Goal: Transaction & Acquisition: Purchase product/service

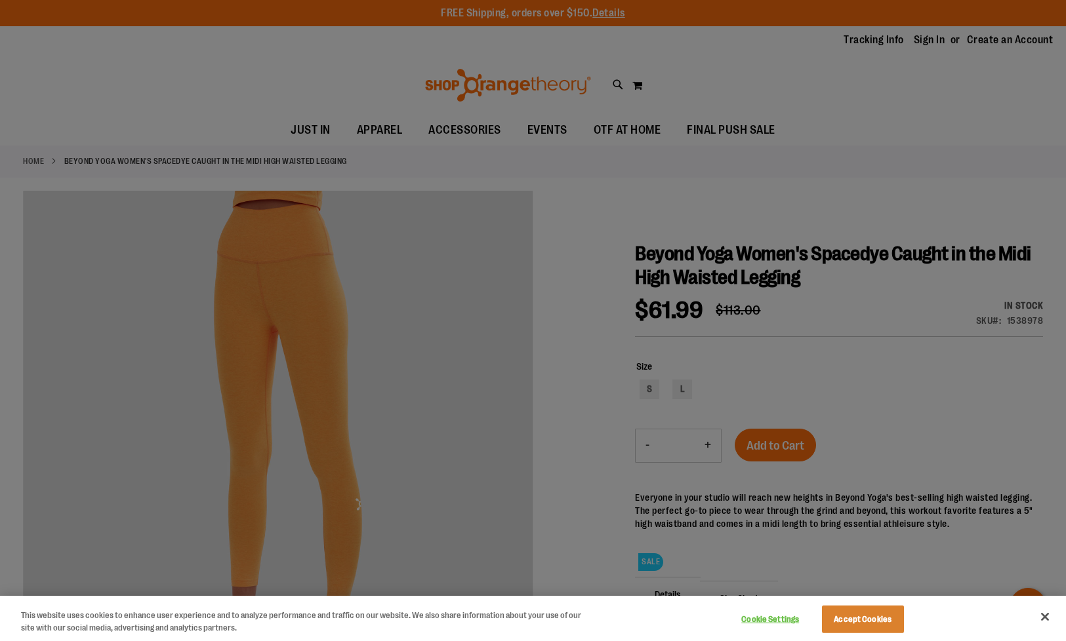
click at [934, 359] on div at bounding box center [533, 320] width 1066 height 641
click at [1038, 617] on button "Close" at bounding box center [1044, 617] width 29 height 29
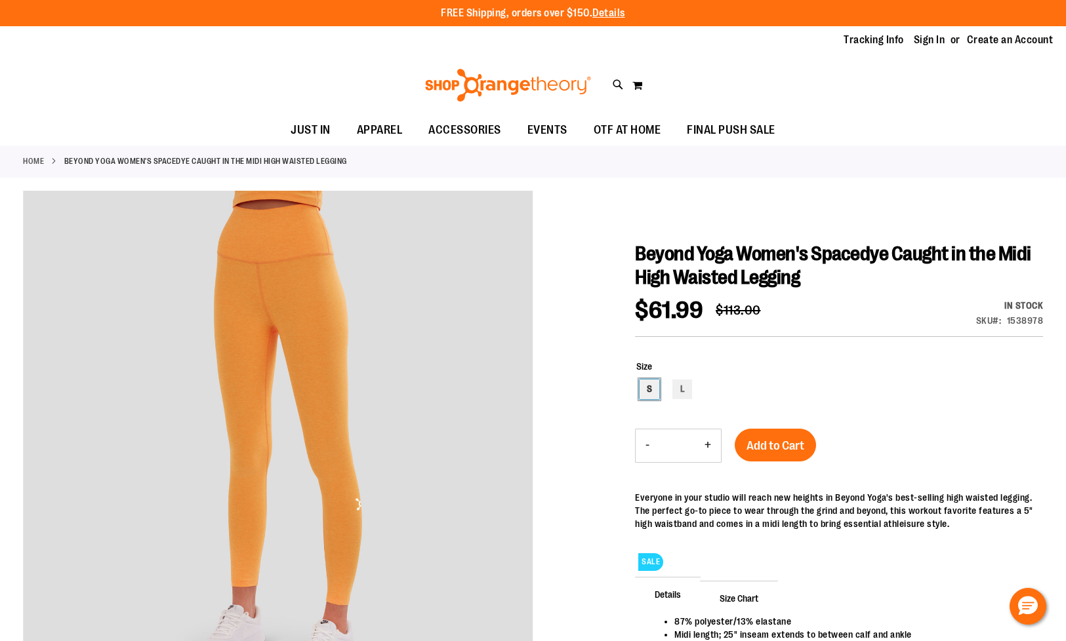
click at [648, 388] on div "S" at bounding box center [649, 390] width 20 height 20
type input "***"
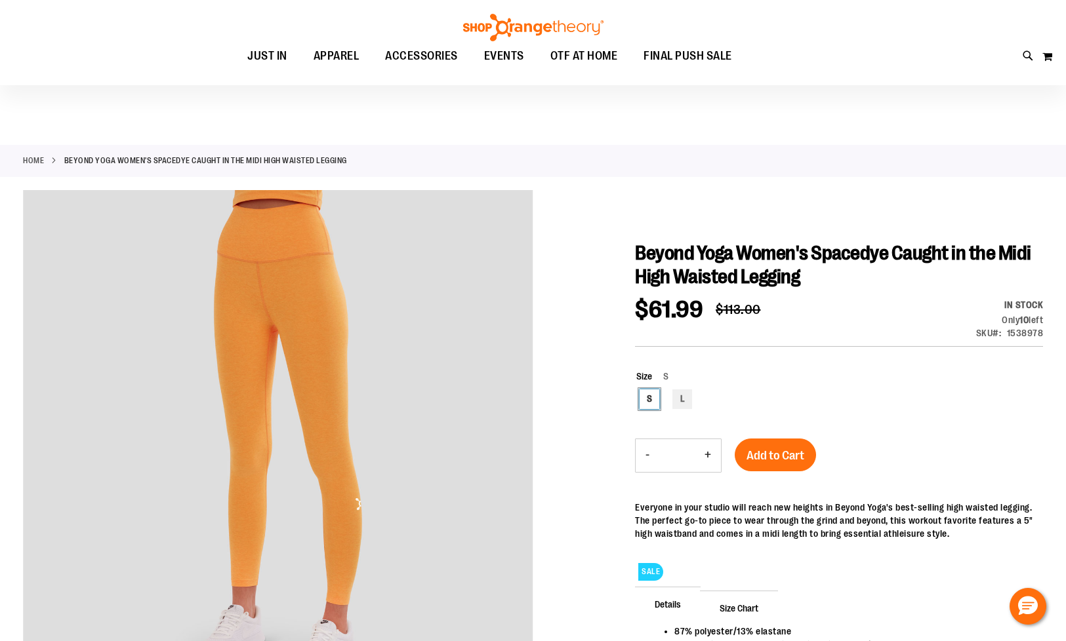
scroll to position [116, 0]
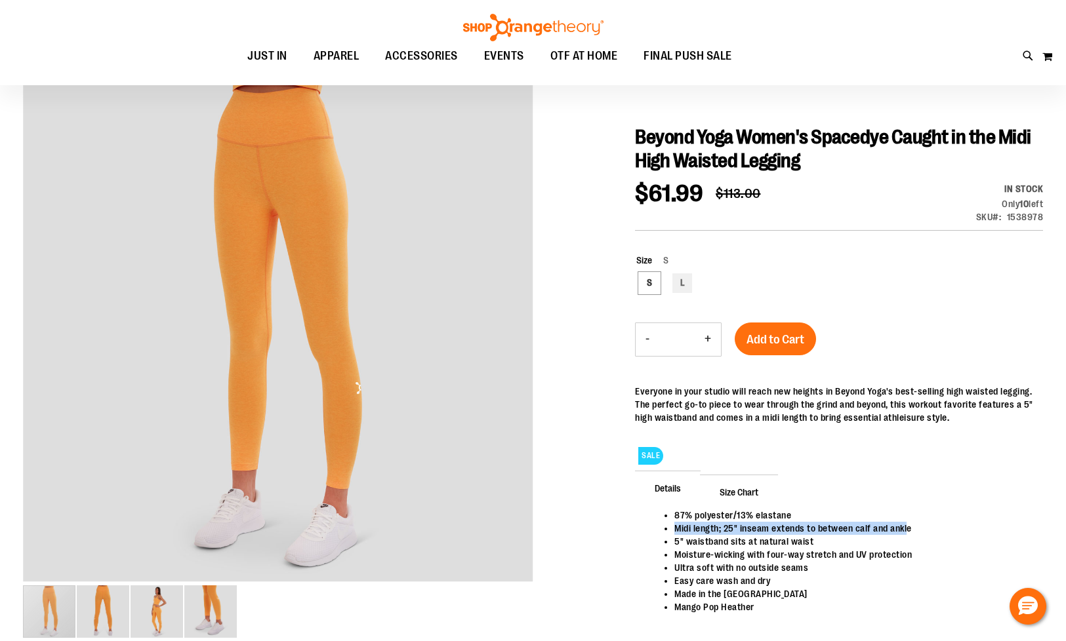
drag, startPoint x: 675, startPoint y: 530, endPoint x: 936, endPoint y: 523, distance: 261.7
click at [933, 523] on li "Midi length; 25" inseam extends to between calf and ankle" at bounding box center [851, 528] width 355 height 13
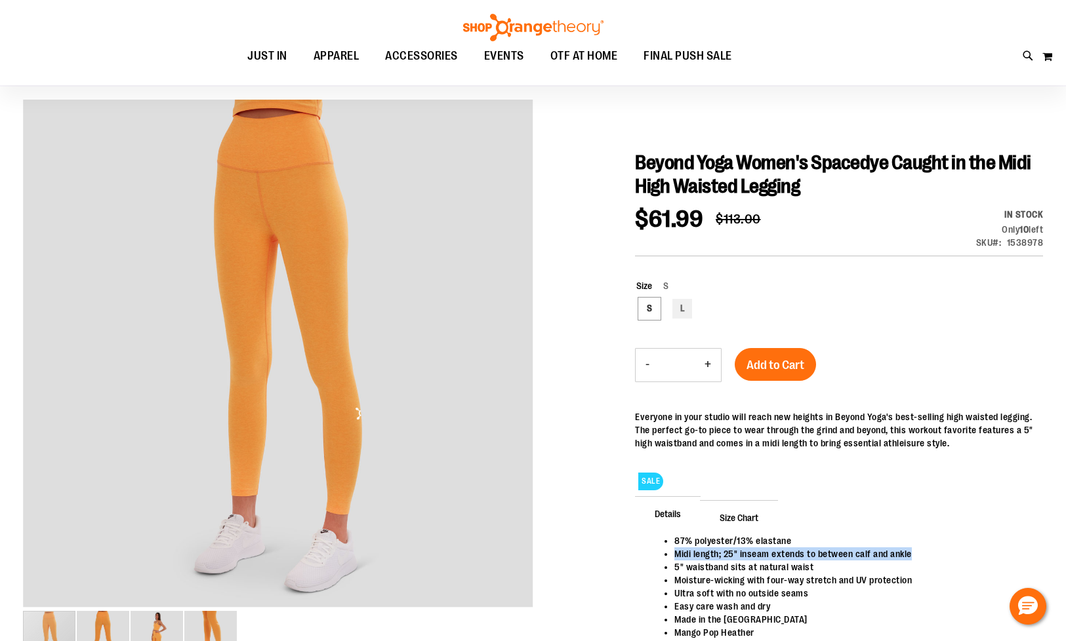
scroll to position [0, 0]
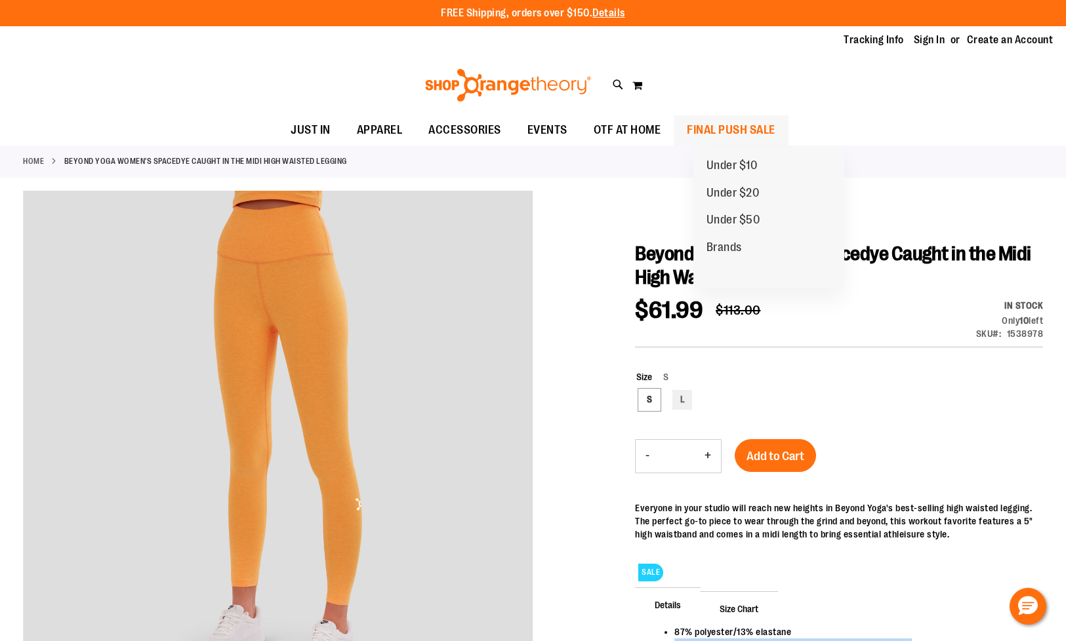
click at [753, 138] on span "FINAL PUSH SALE" at bounding box center [731, 130] width 89 height 30
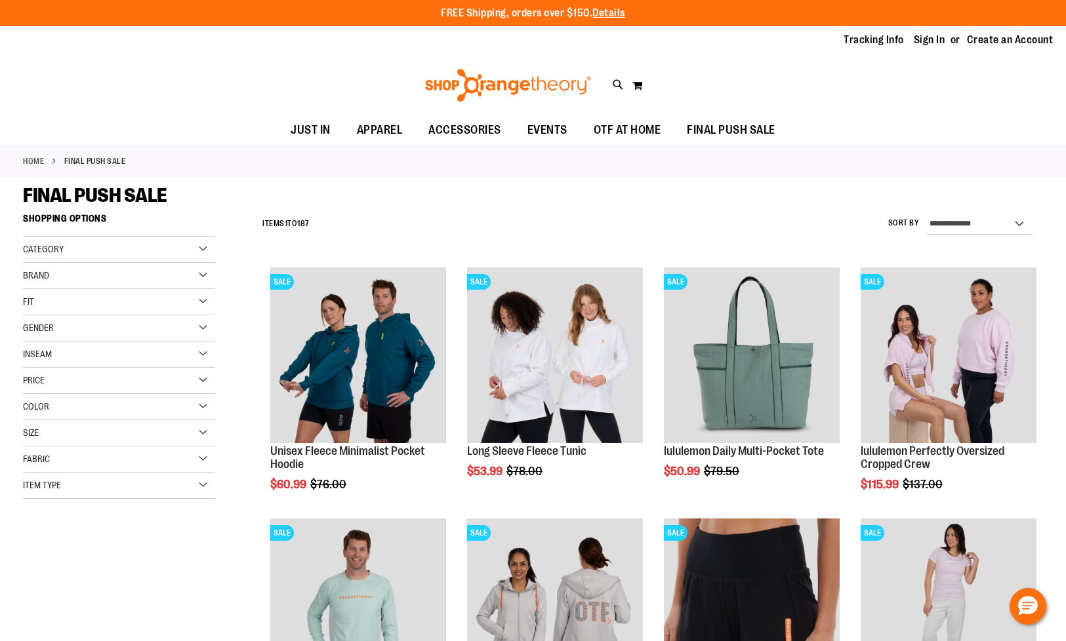
click at [66, 277] on div "Brand" at bounding box center [119, 276] width 192 height 26
click at [63, 361] on link "Beyond Yoga" at bounding box center [112, 358] width 184 height 14
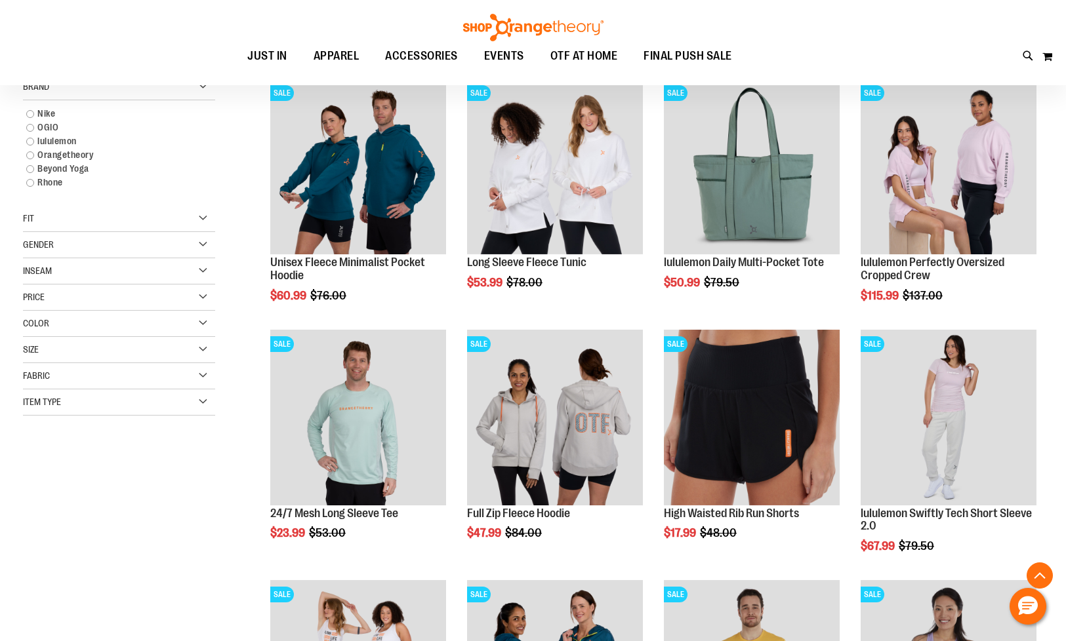
scroll to position [207, 0]
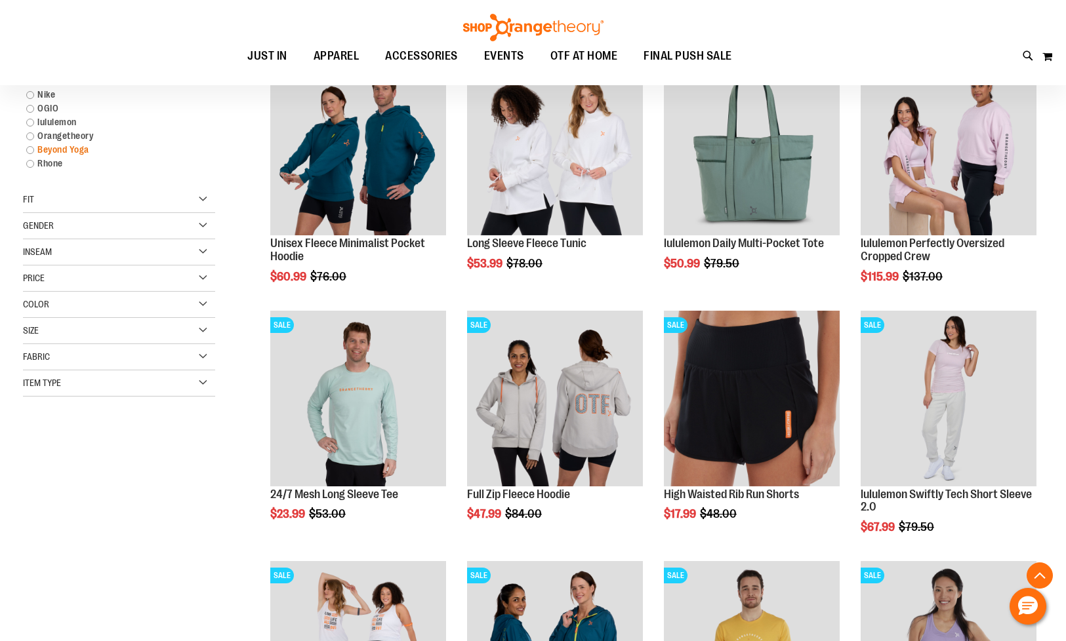
click at [35, 150] on link "Beyond Yoga" at bounding box center [112, 150] width 184 height 14
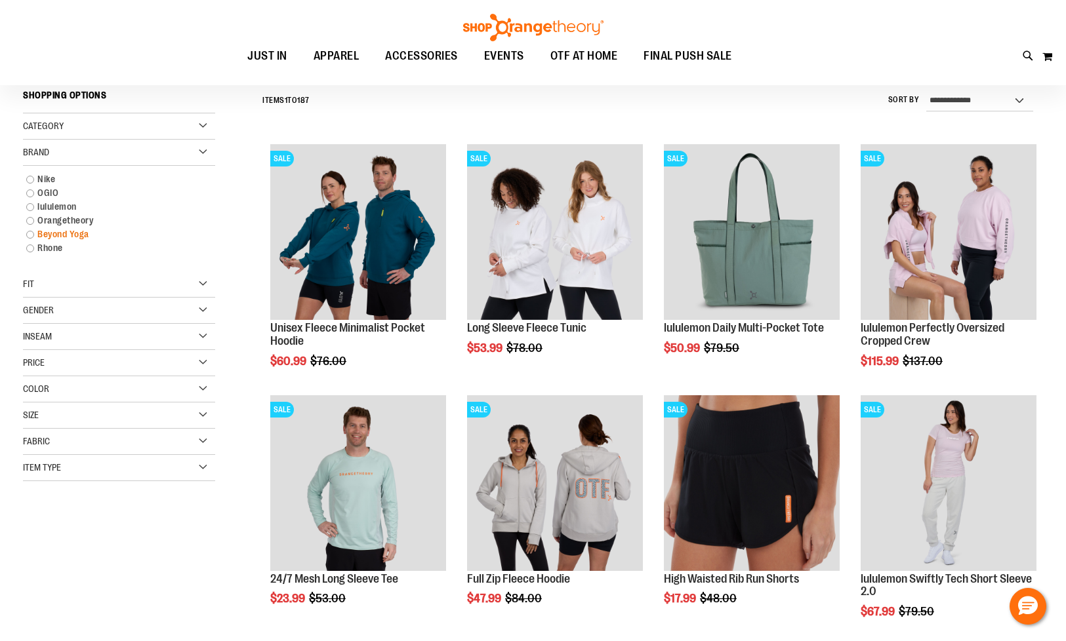
scroll to position [122, 0]
click at [30, 234] on link "Beyond Yoga" at bounding box center [112, 235] width 184 height 14
